Goal: Answer question/provide support

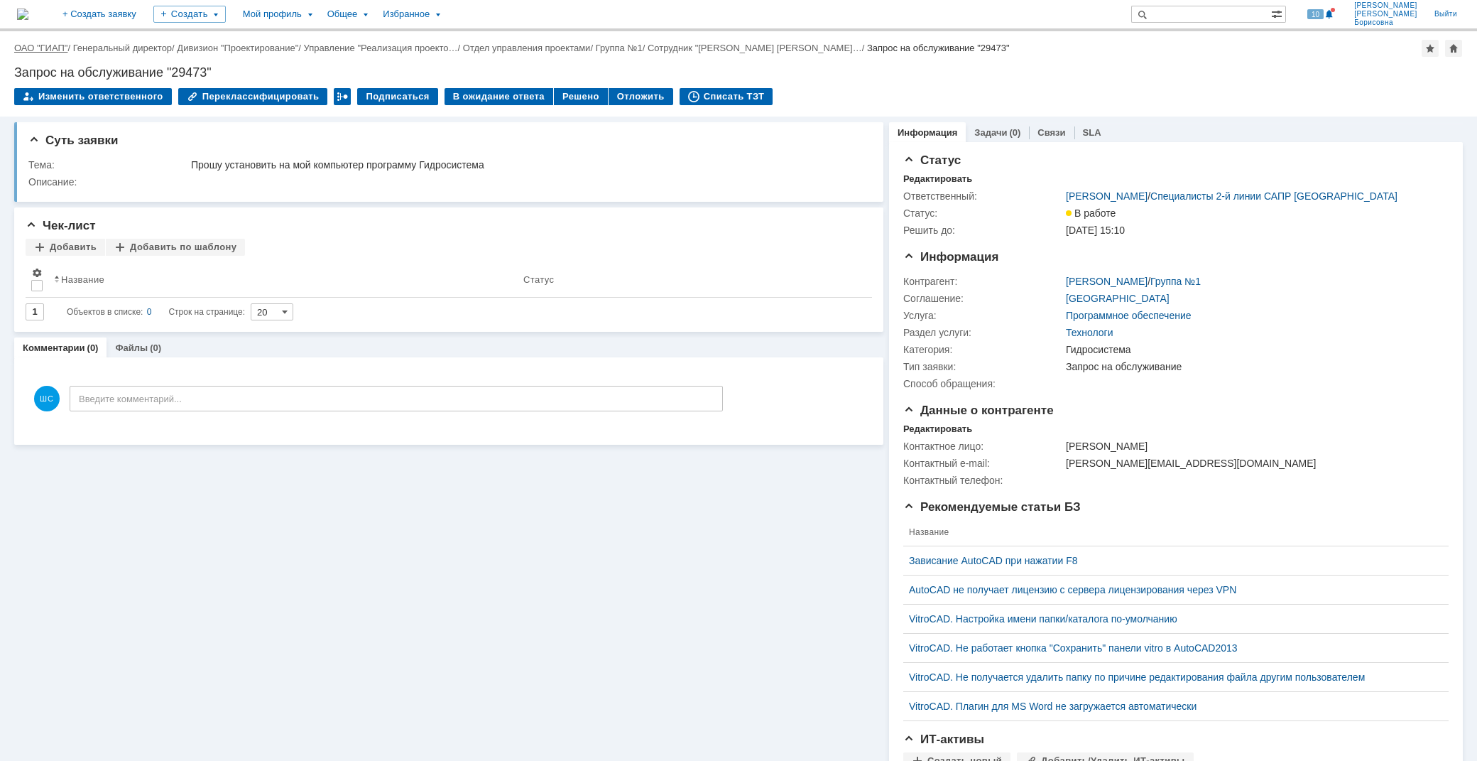
click at [47, 47] on link "ОАО "ГИАП"" at bounding box center [40, 48] width 53 height 11
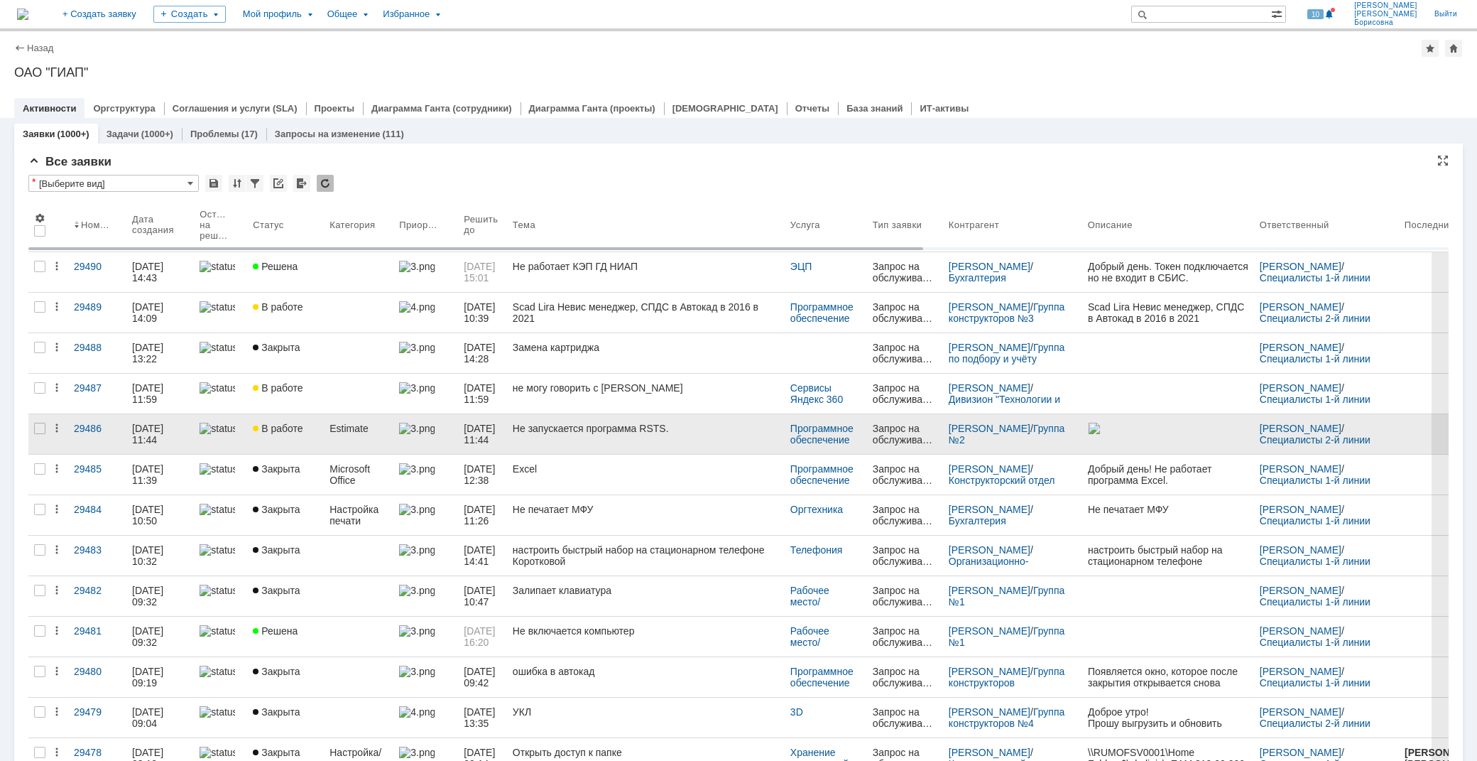
click at [591, 437] on link "Не запускается программа RSTS." at bounding box center [646, 434] width 278 height 40
